Goal: Navigation & Orientation: Find specific page/section

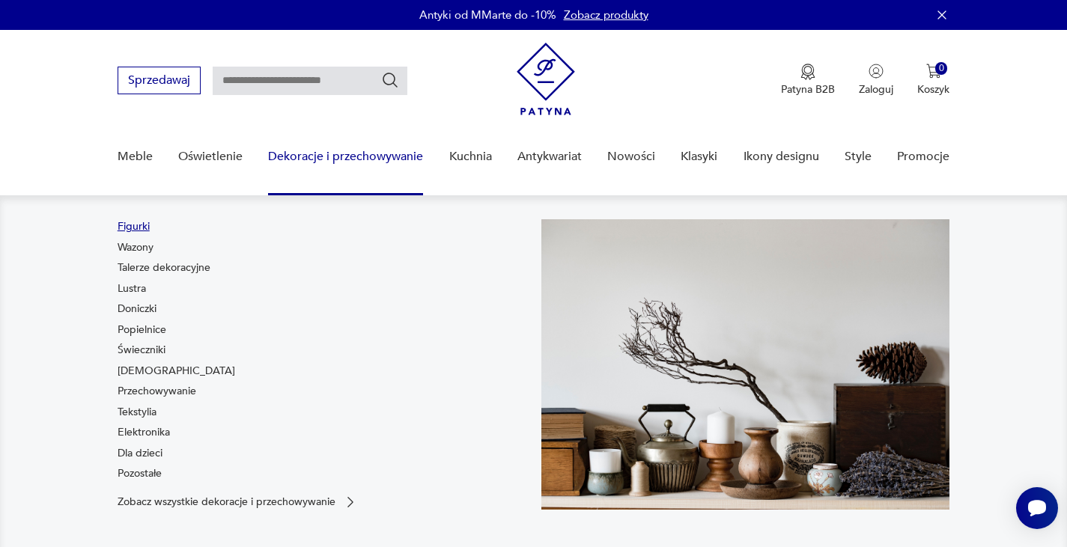
click at [134, 222] on link "Figurki" at bounding box center [134, 226] width 32 height 15
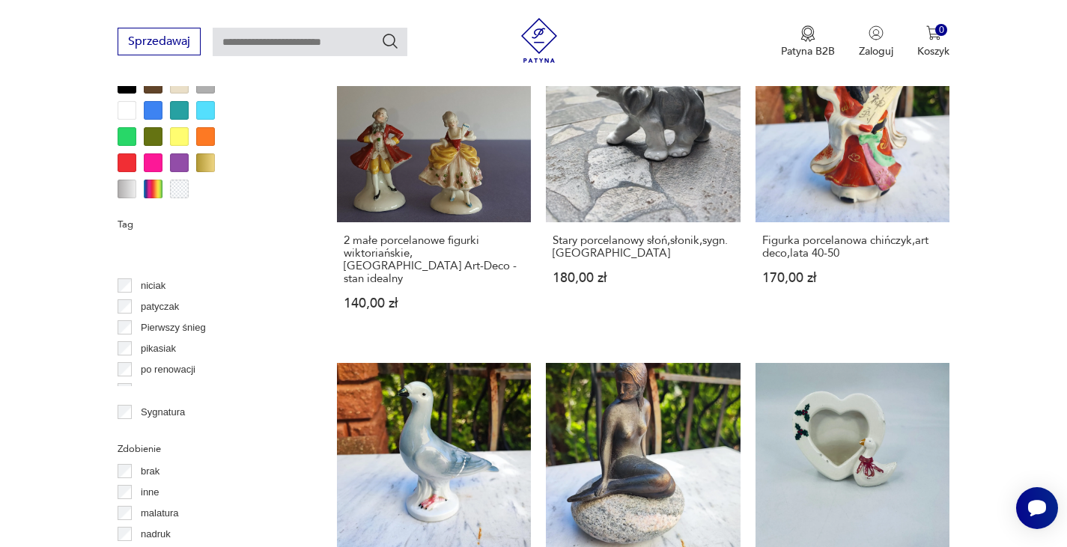
scroll to position [749, 0]
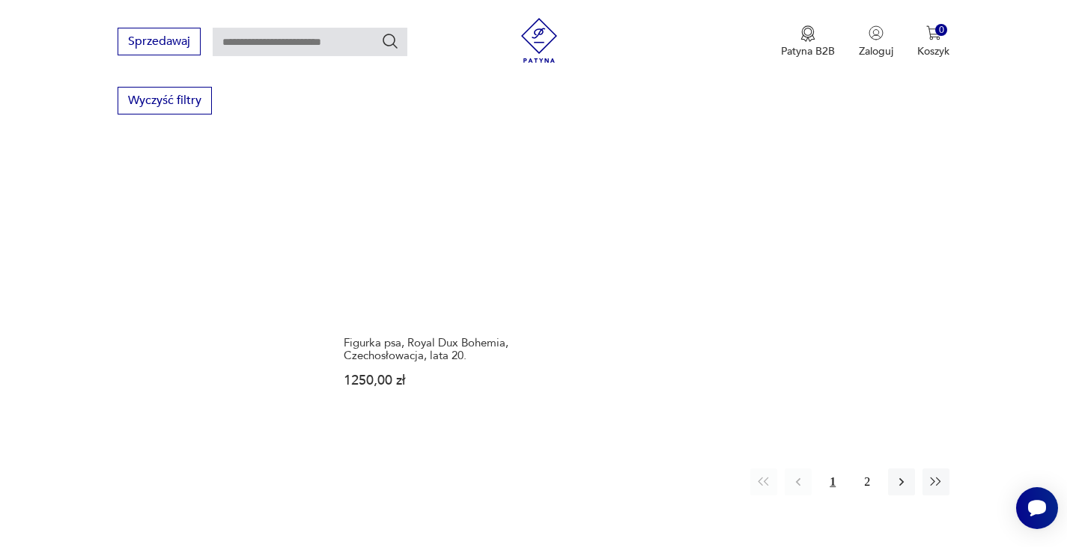
scroll to position [2196, 0]
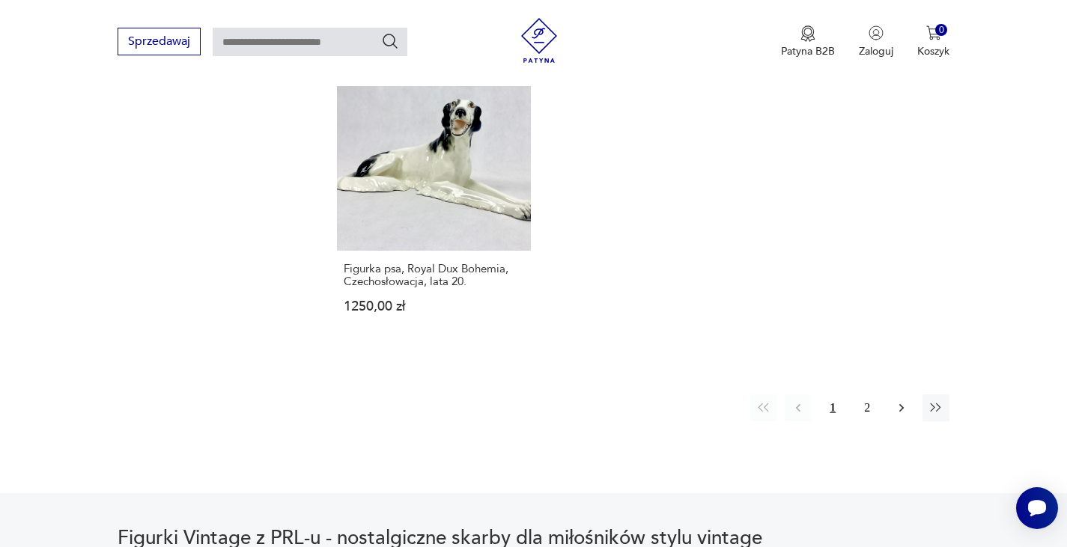
click at [901, 404] on icon "button" at bounding box center [901, 408] width 4 height 8
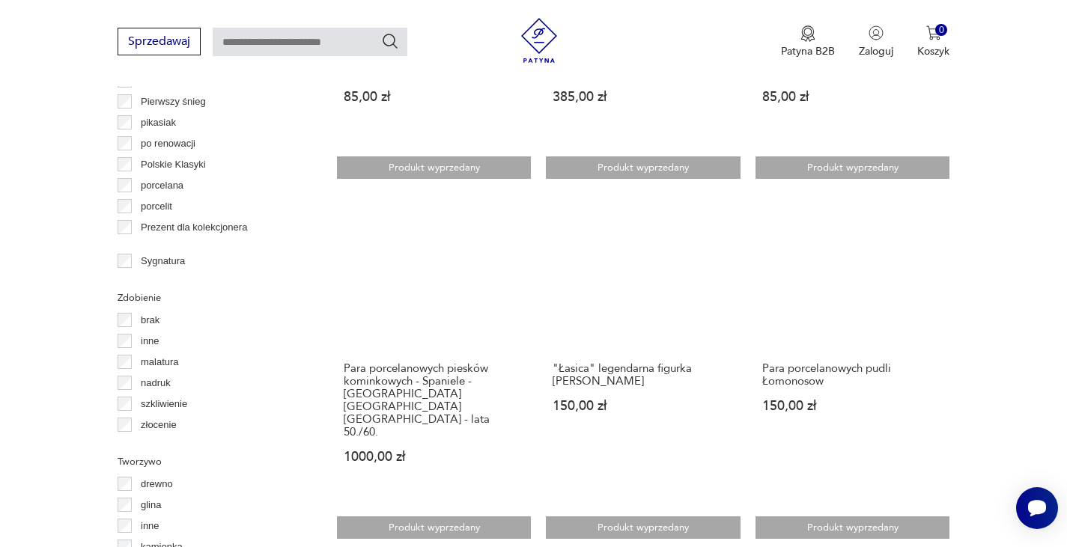
scroll to position [1746, 0]
